Goal: Navigation & Orientation: Find specific page/section

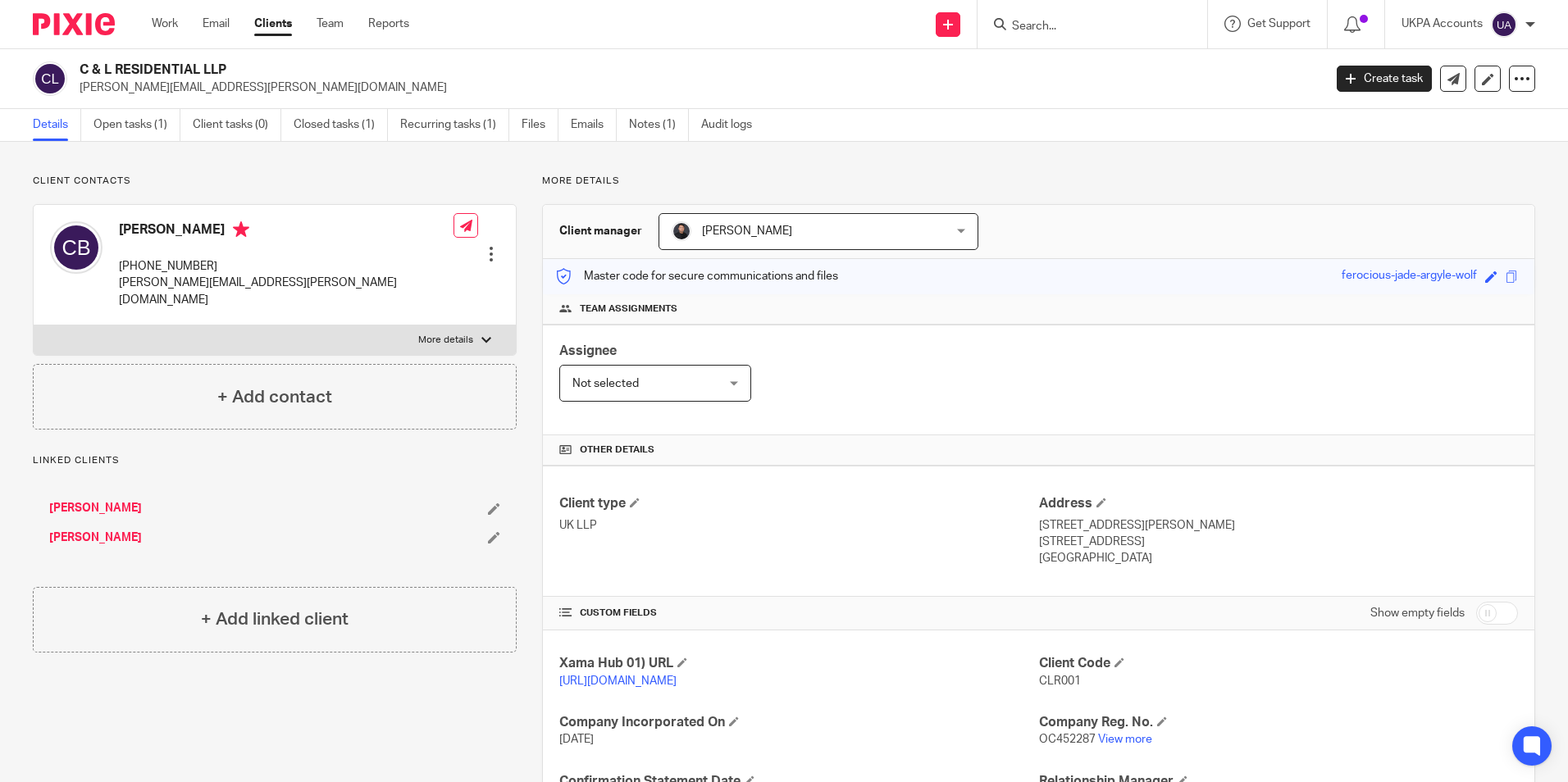
scroll to position [217, 0]
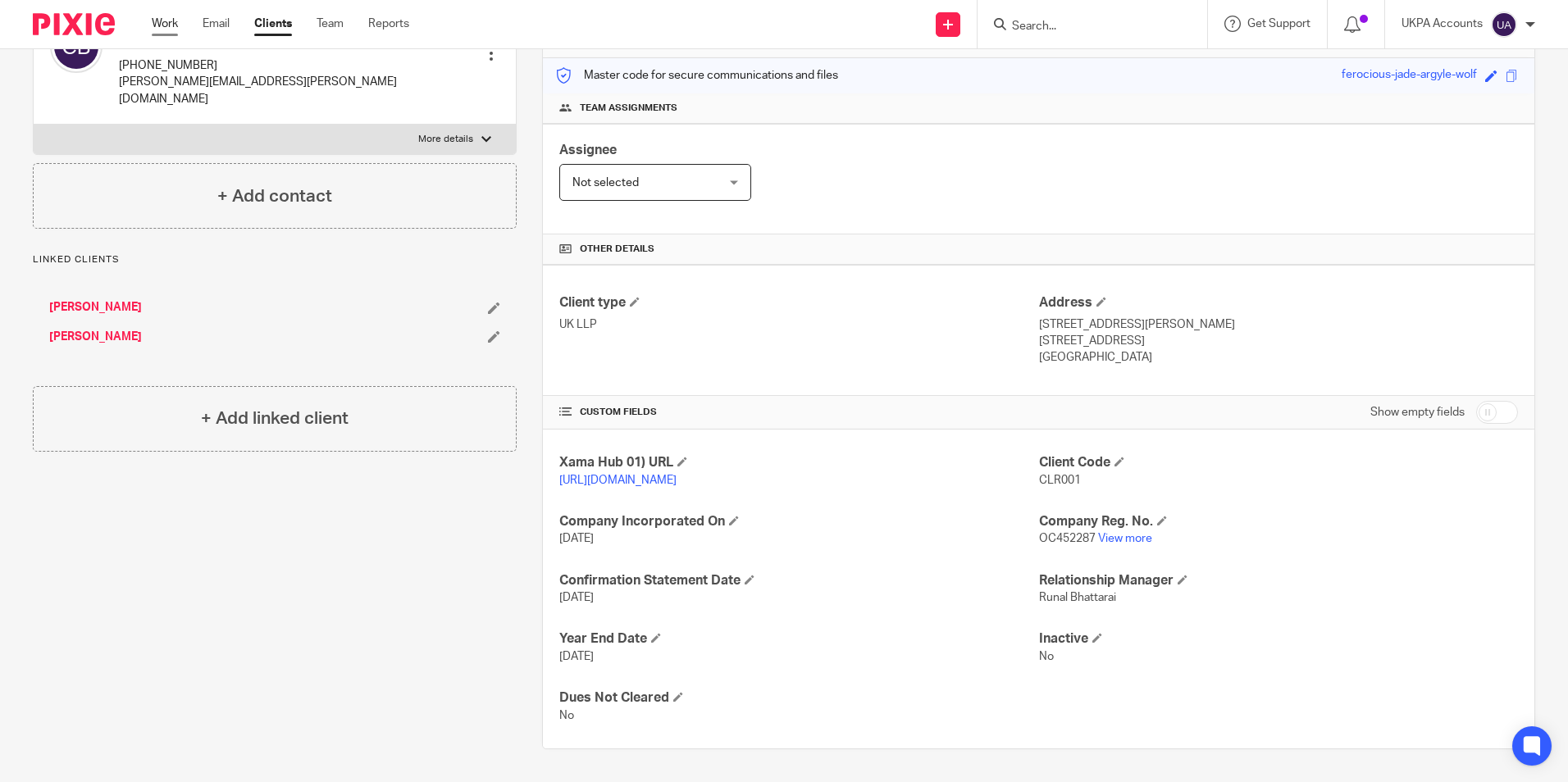
click at [167, 28] on link "Work" at bounding box center [165, 24] width 26 height 17
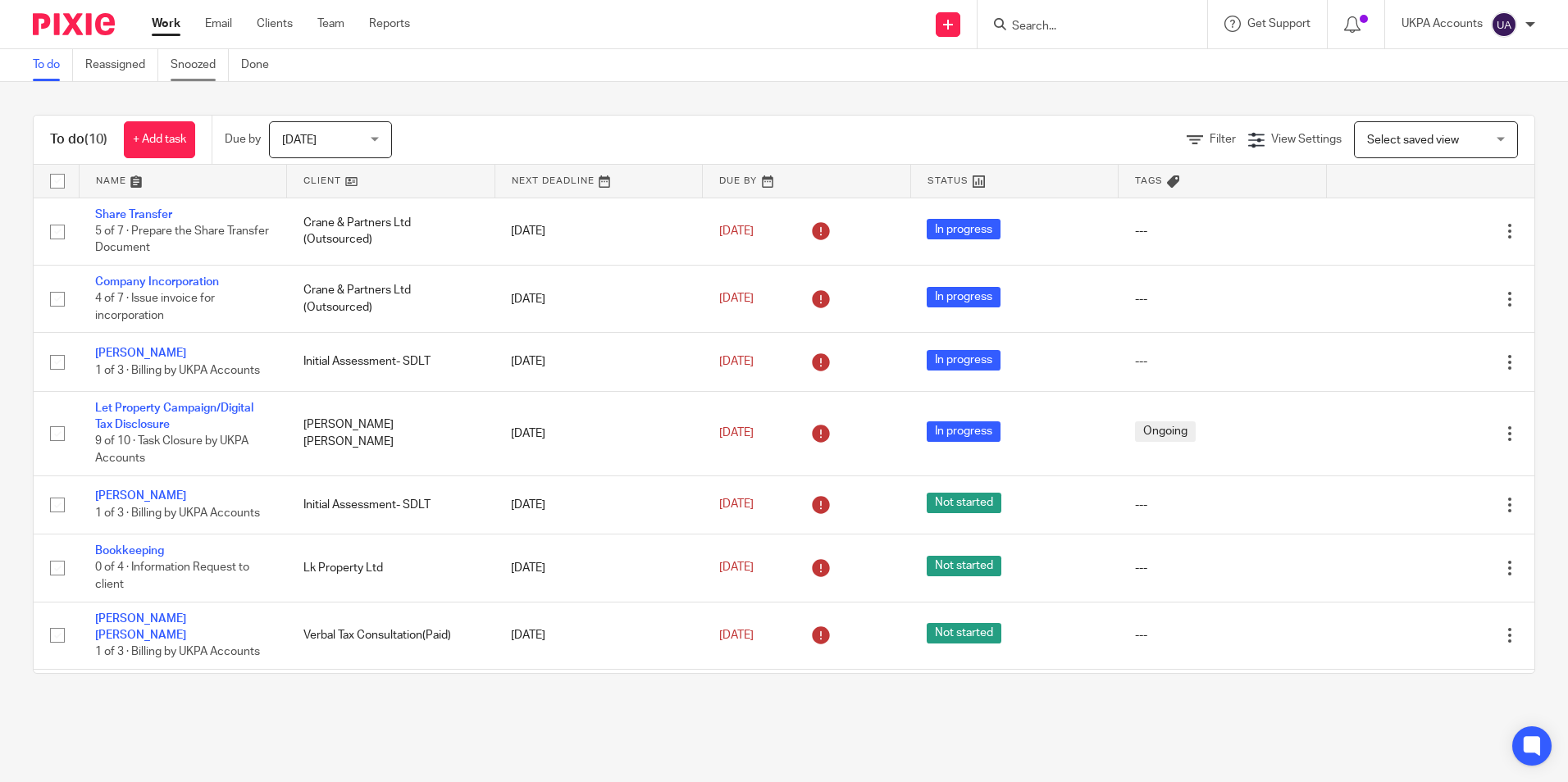
click at [212, 68] on link "Snoozed" at bounding box center [200, 65] width 58 height 32
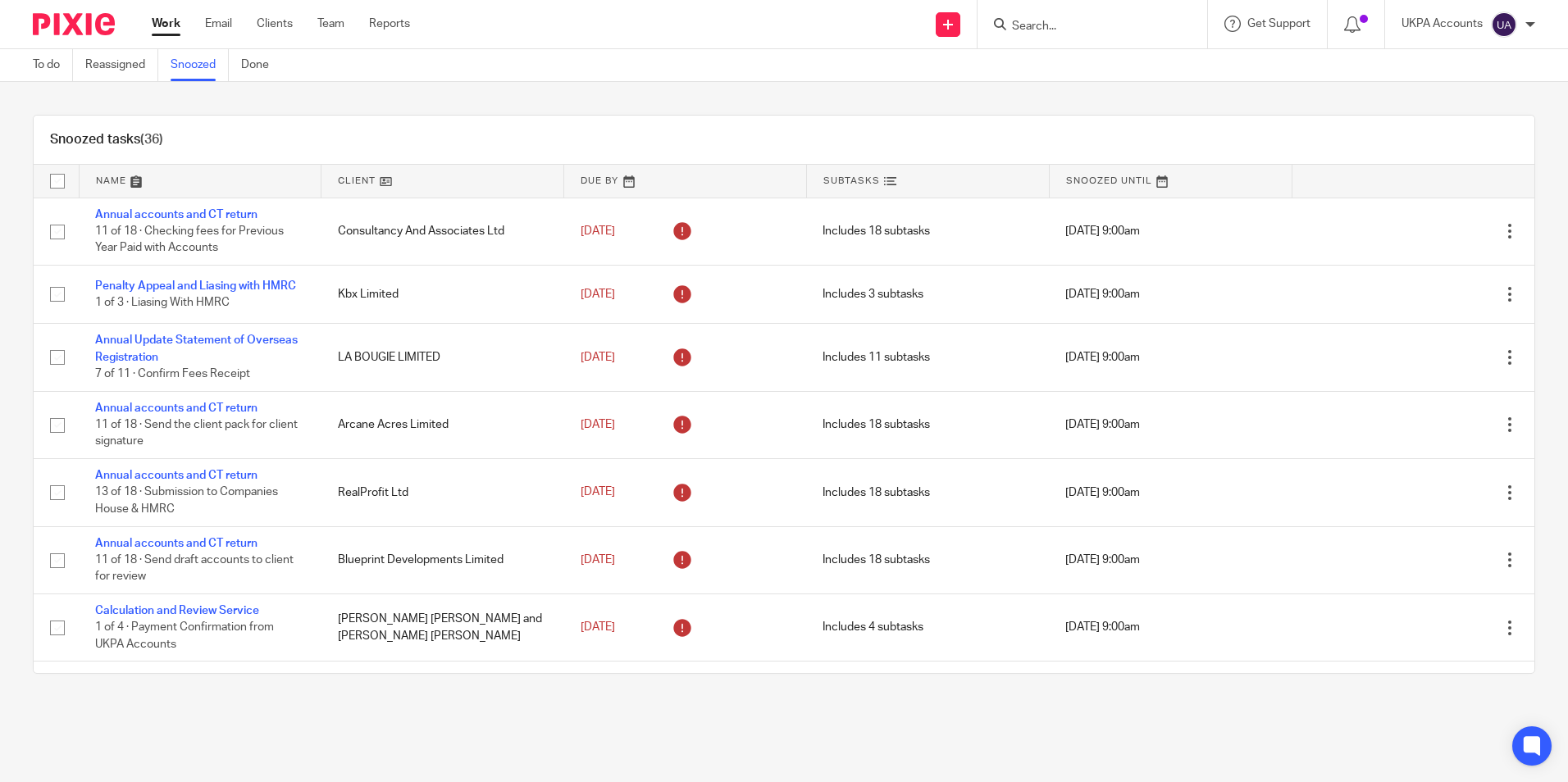
click at [1021, 29] on input "Search" at bounding box center [1084, 27] width 148 height 15
click at [1072, 19] on input "Search" at bounding box center [1084, 27] width 148 height 15
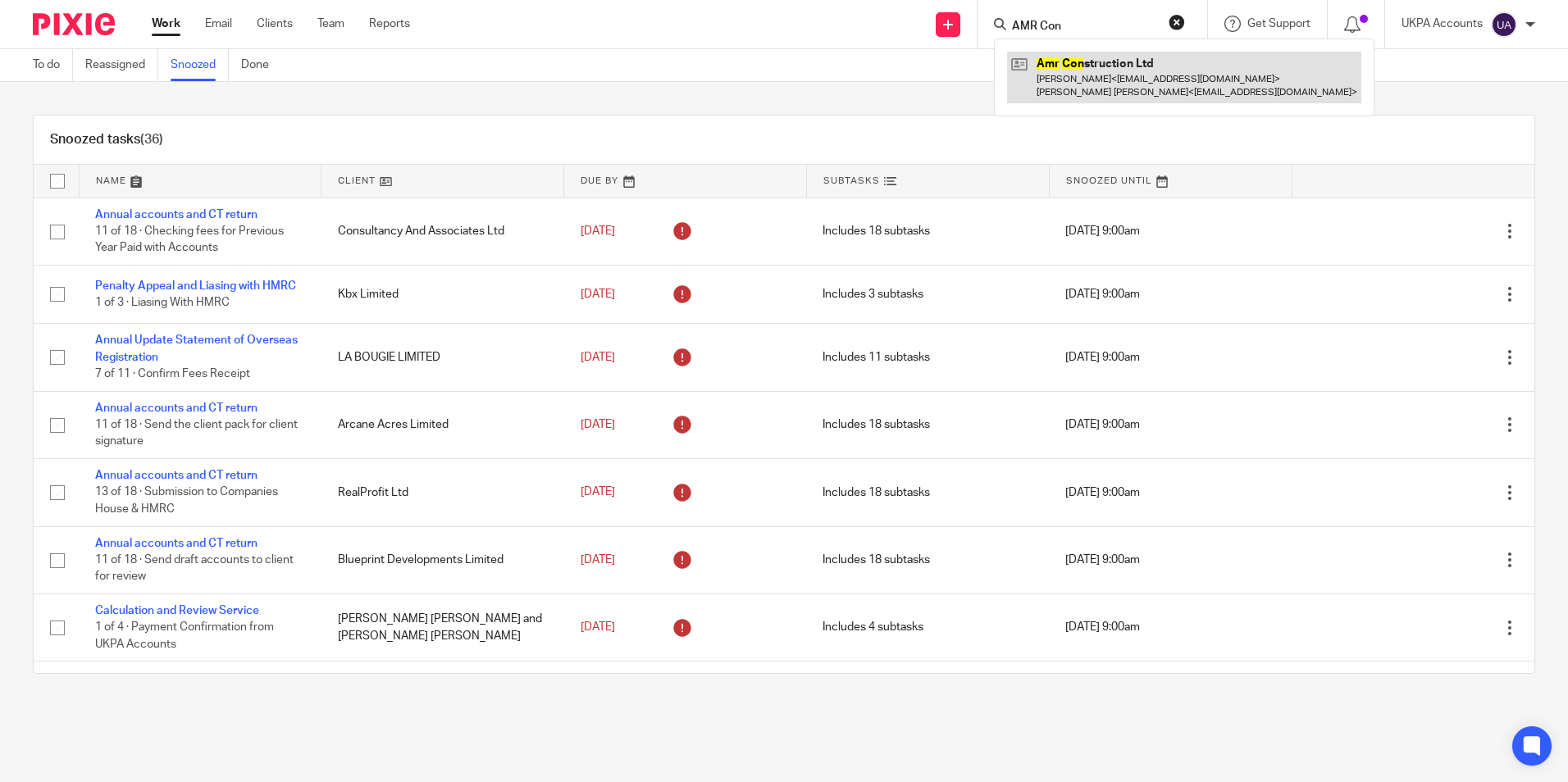
type input "AMR Con"
click at [1089, 86] on link at bounding box center [1183, 77] width 354 height 51
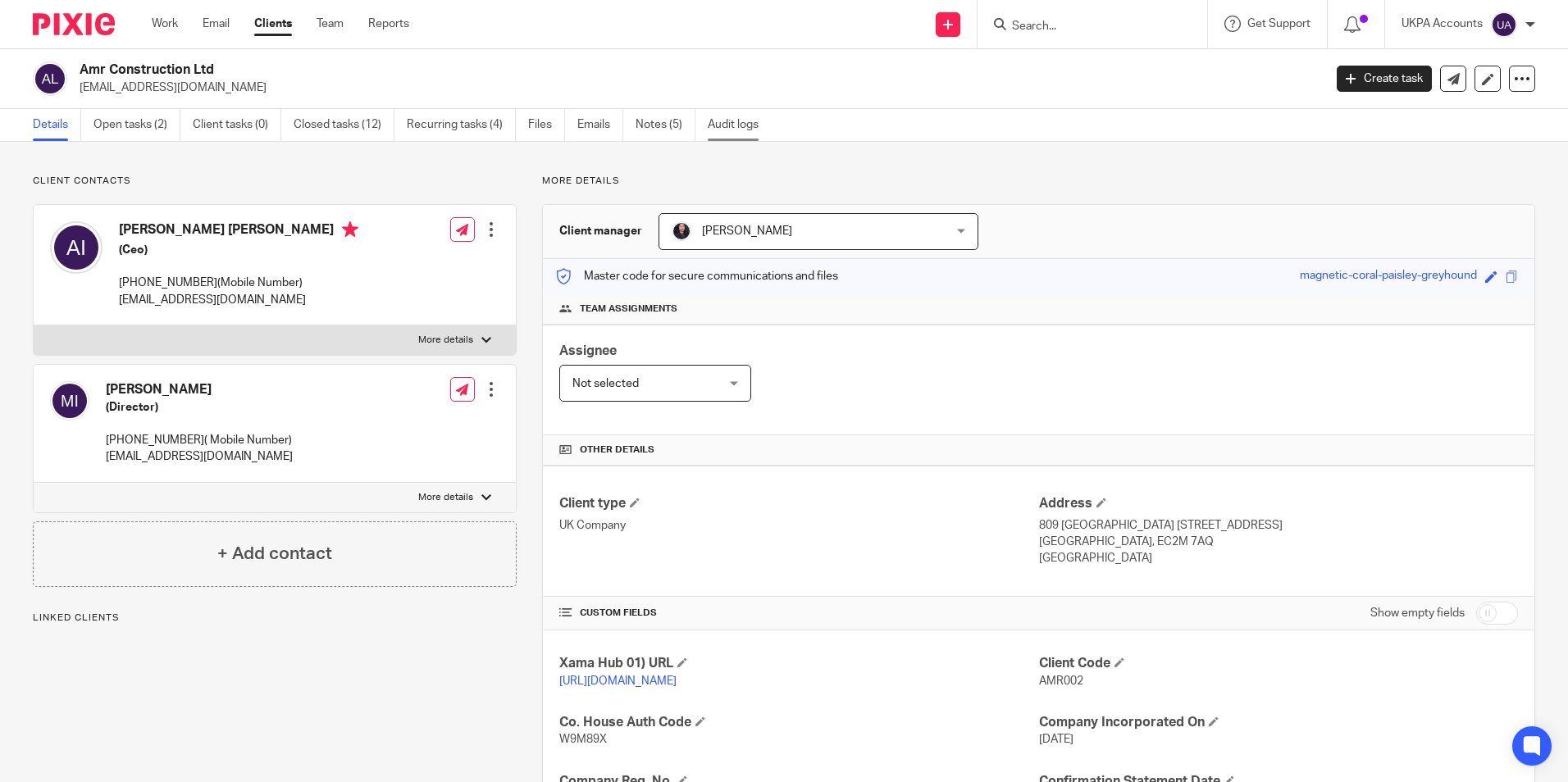
click at [742, 129] on link "Audit logs" at bounding box center [740, 125] width 63 height 32
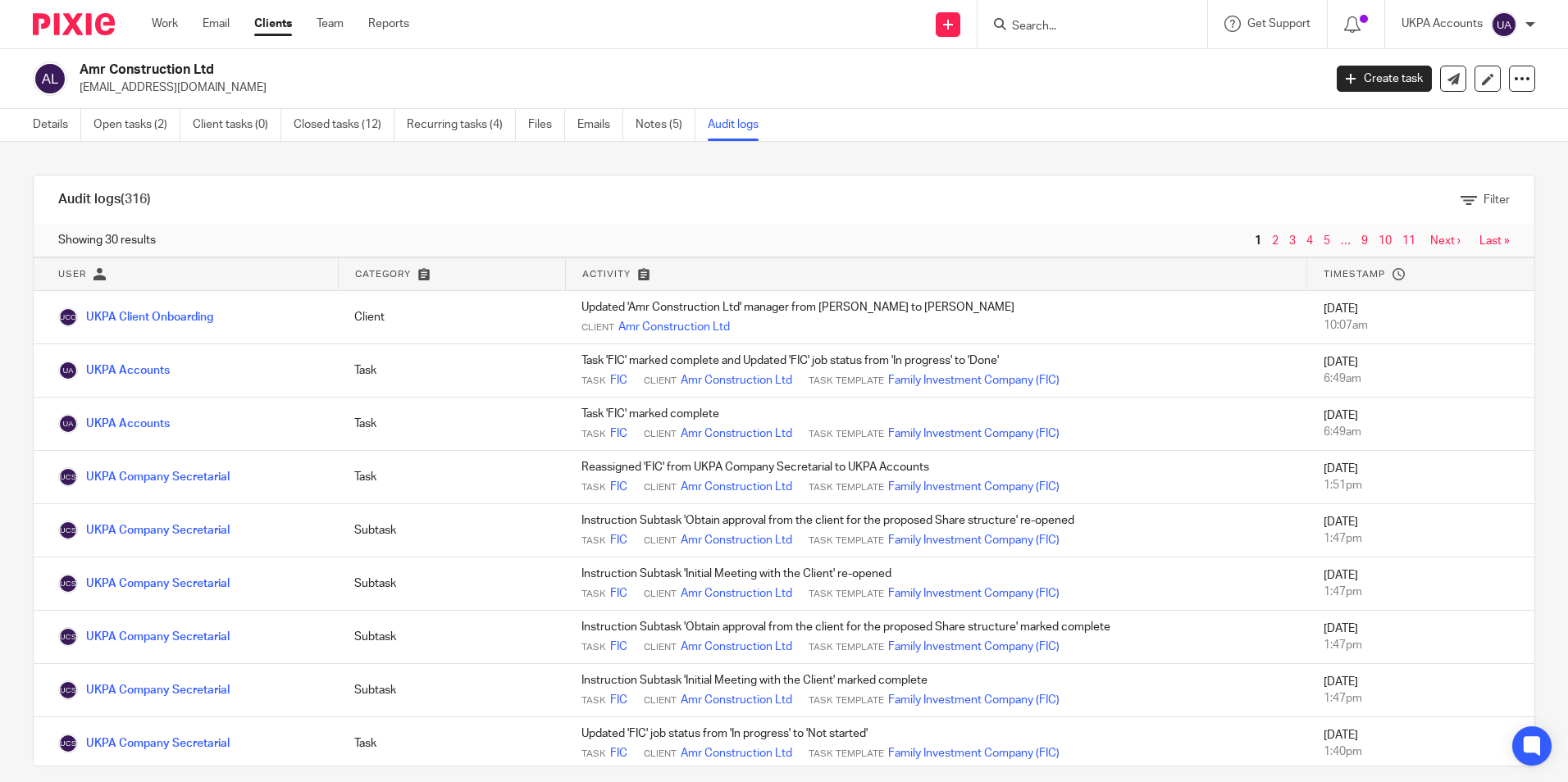
click at [1098, 29] on input "Search" at bounding box center [1084, 27] width 148 height 15
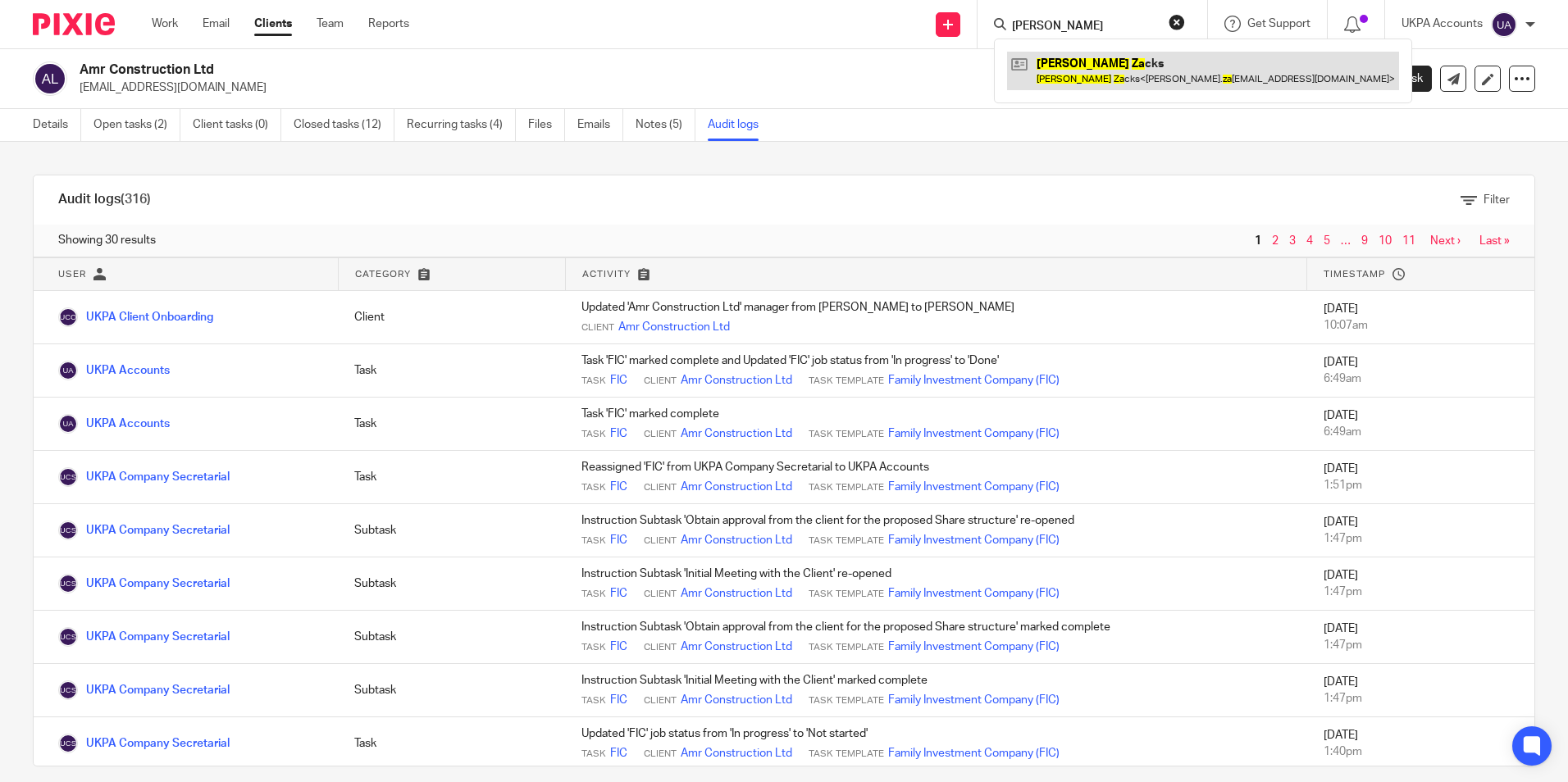
type input "james za"
click at [1096, 64] on link at bounding box center [1203, 70] width 392 height 38
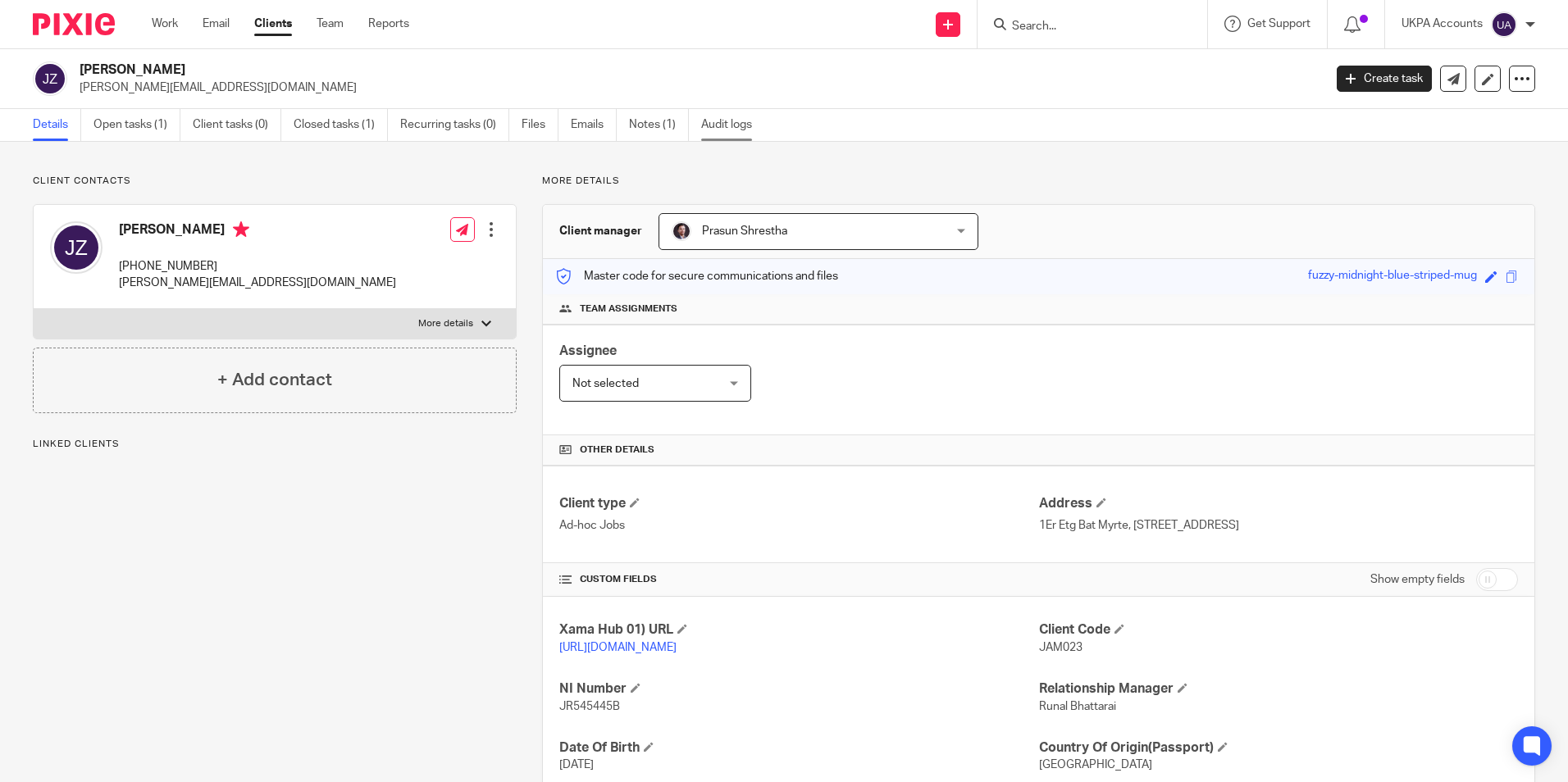
click at [720, 127] on link "Audit logs" at bounding box center [733, 125] width 63 height 32
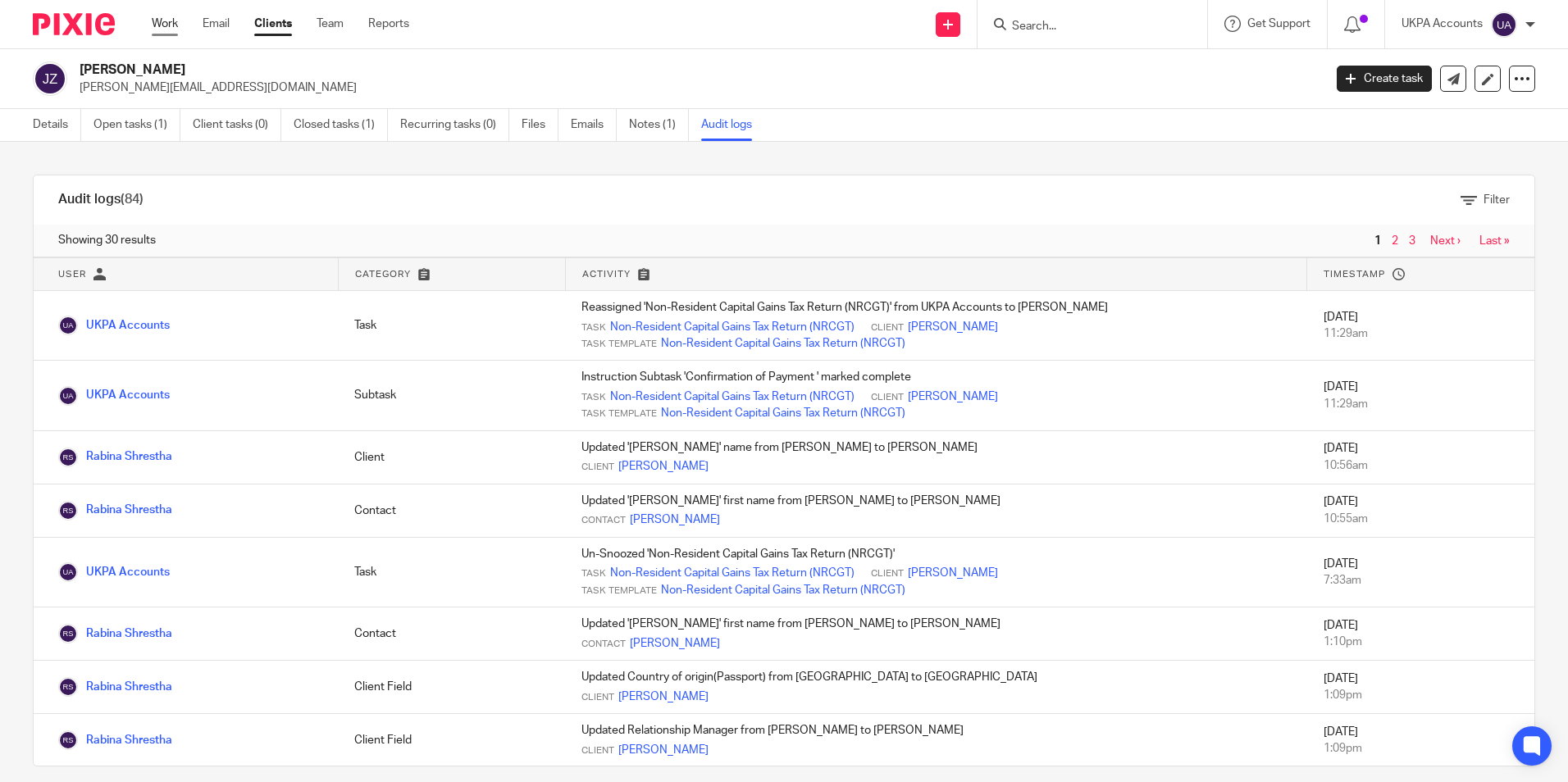
click at [171, 23] on link "Work" at bounding box center [165, 24] width 26 height 17
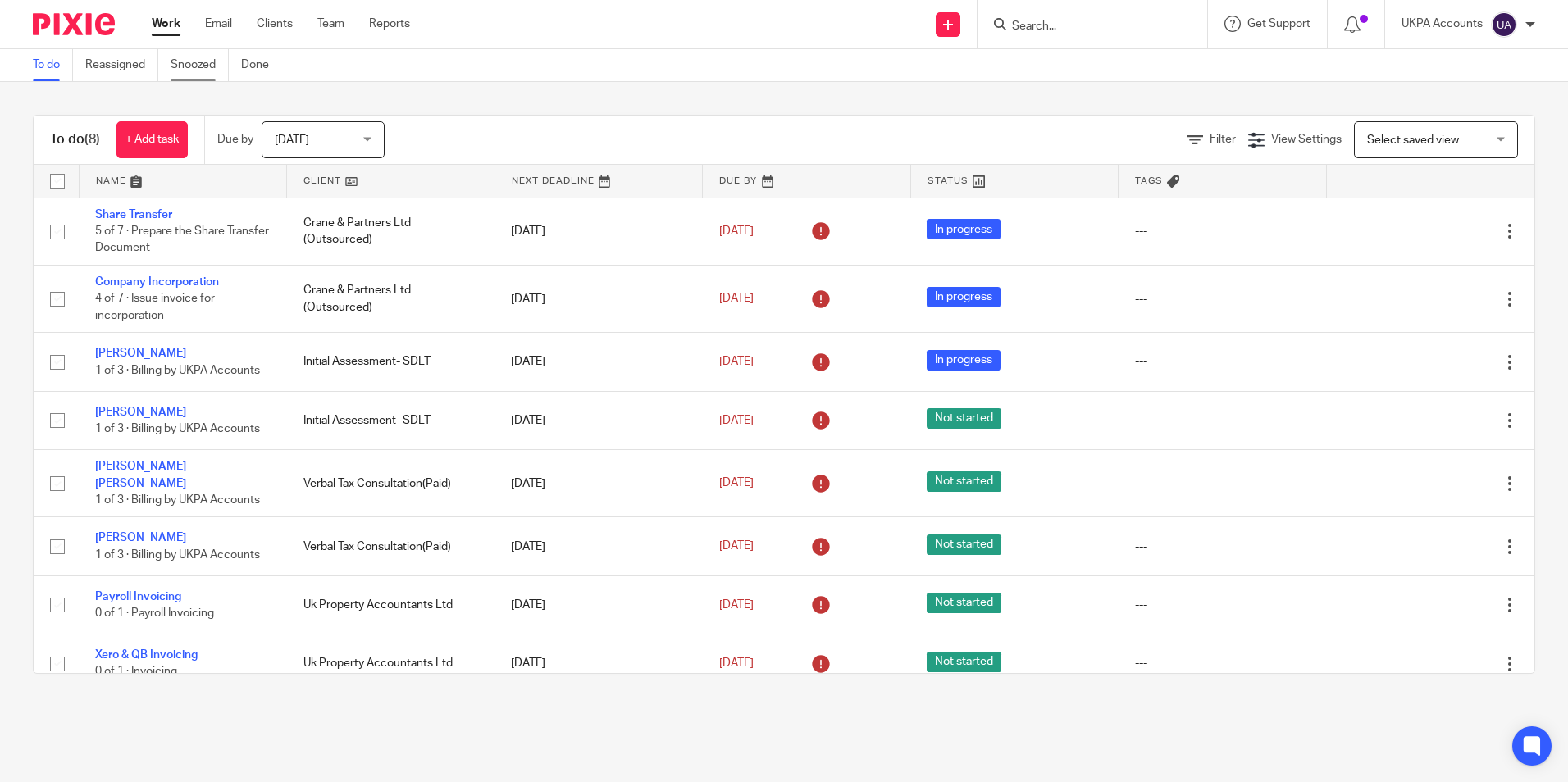
click at [181, 63] on link "Snoozed" at bounding box center [200, 65] width 58 height 32
